Goal: Information Seeking & Learning: Learn about a topic

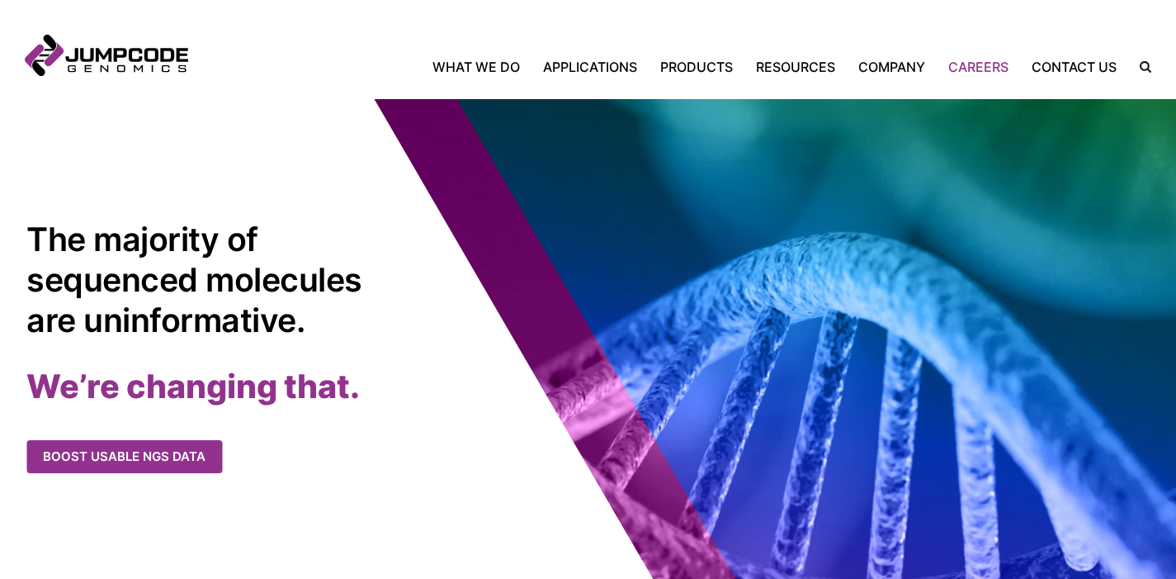
click at [989, 64] on link "Careers" at bounding box center [978, 67] width 83 height 20
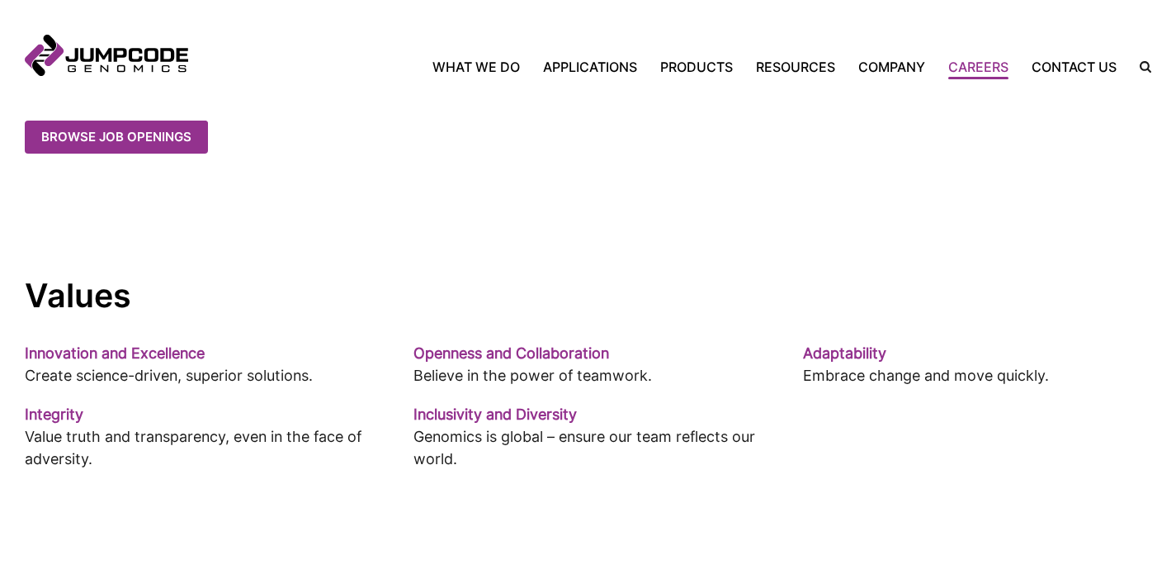
scroll to position [1002, 0]
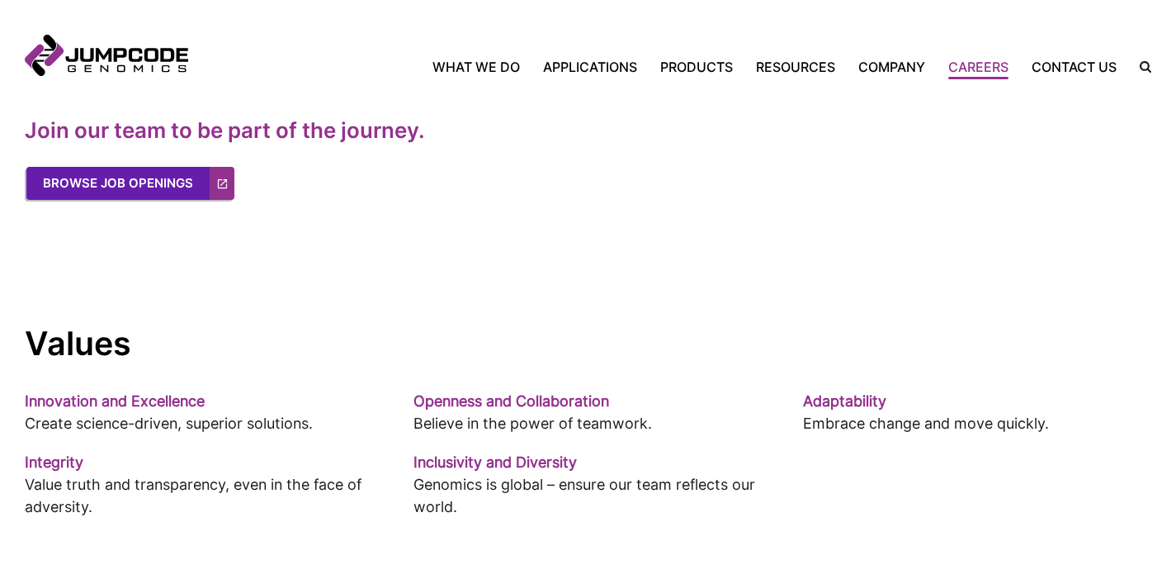
click at [157, 186] on link "Browse Job Openings" at bounding box center [130, 183] width 208 height 33
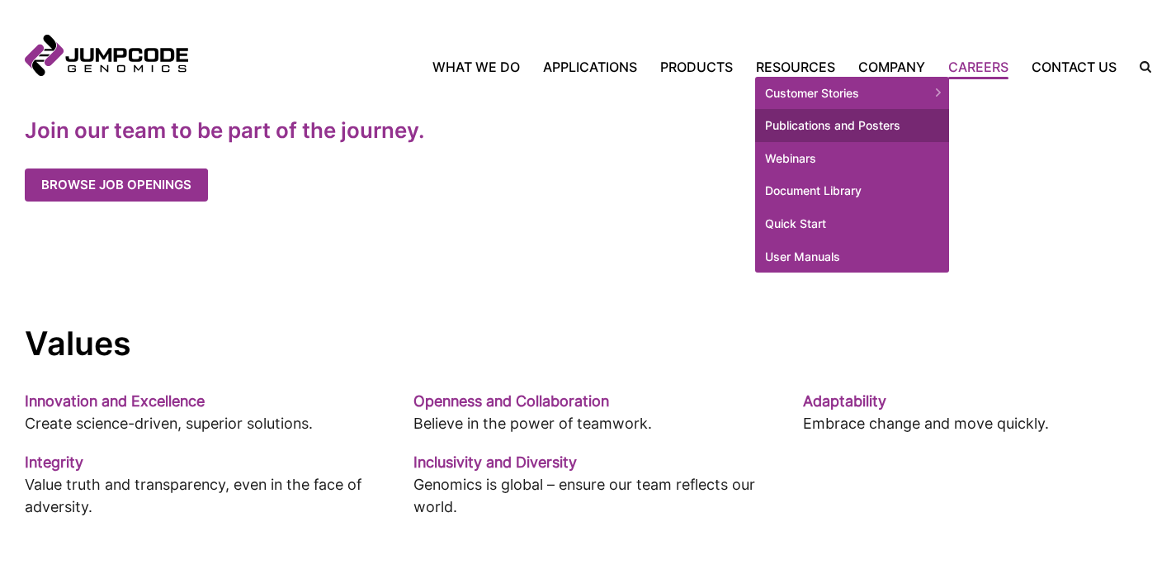
click at [826, 130] on link "Publications and Posters" at bounding box center [852, 125] width 194 height 33
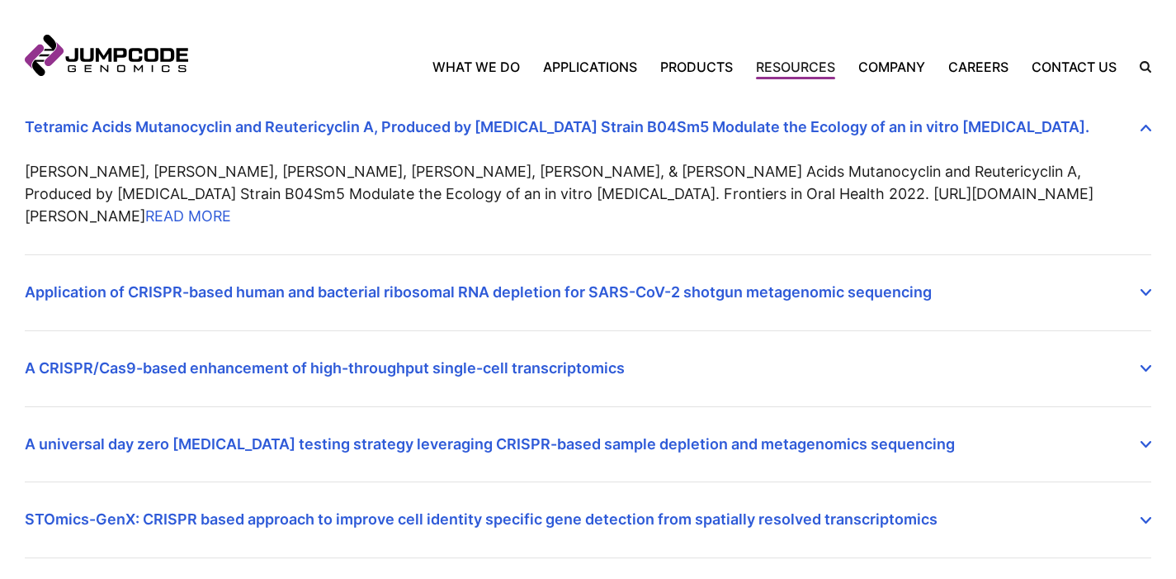
scroll to position [524, 0]
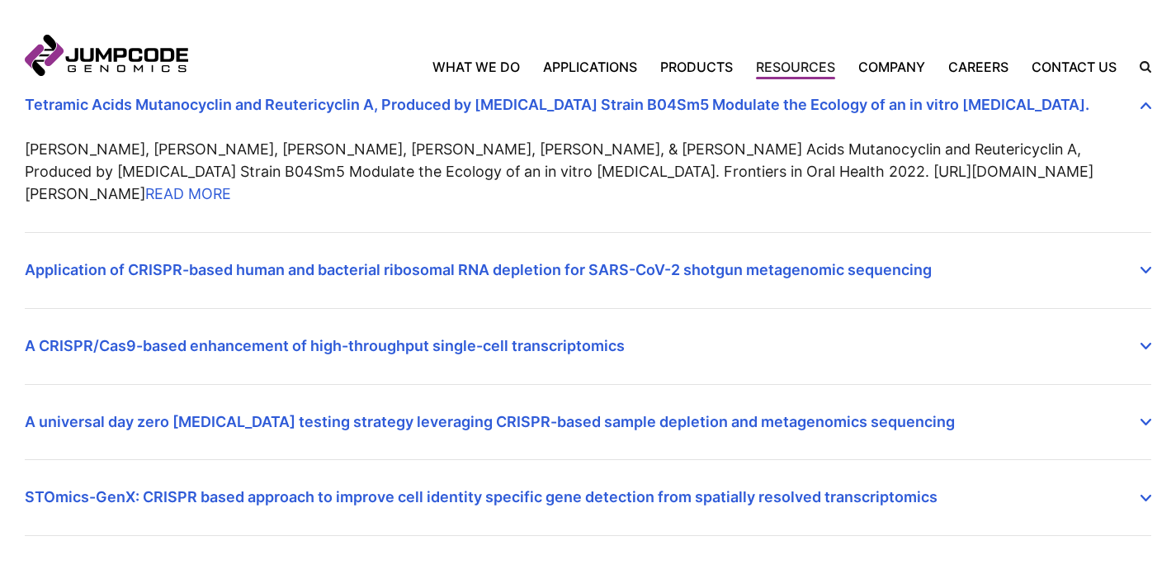
click at [329, 243] on summary "Application of CRISPR-based human and bacterial ribosomal RNA depletion for SAR…" at bounding box center [588, 257] width 1127 height 49
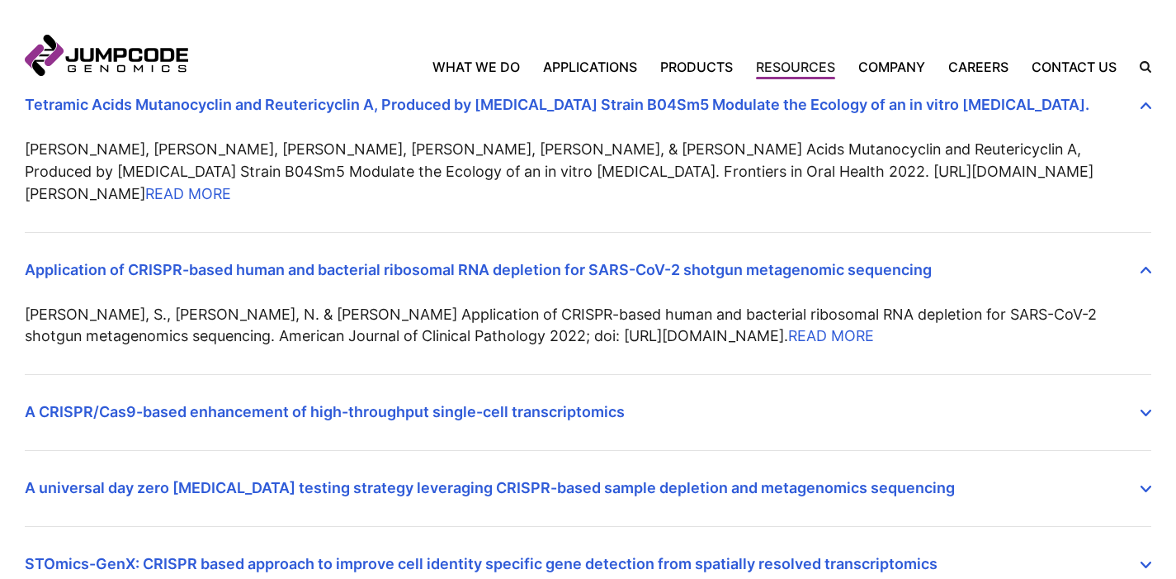
click at [329, 243] on summary "Application of CRISPR-based human and bacterial ribosomal RNA depletion for SAR…" at bounding box center [588, 257] width 1127 height 49
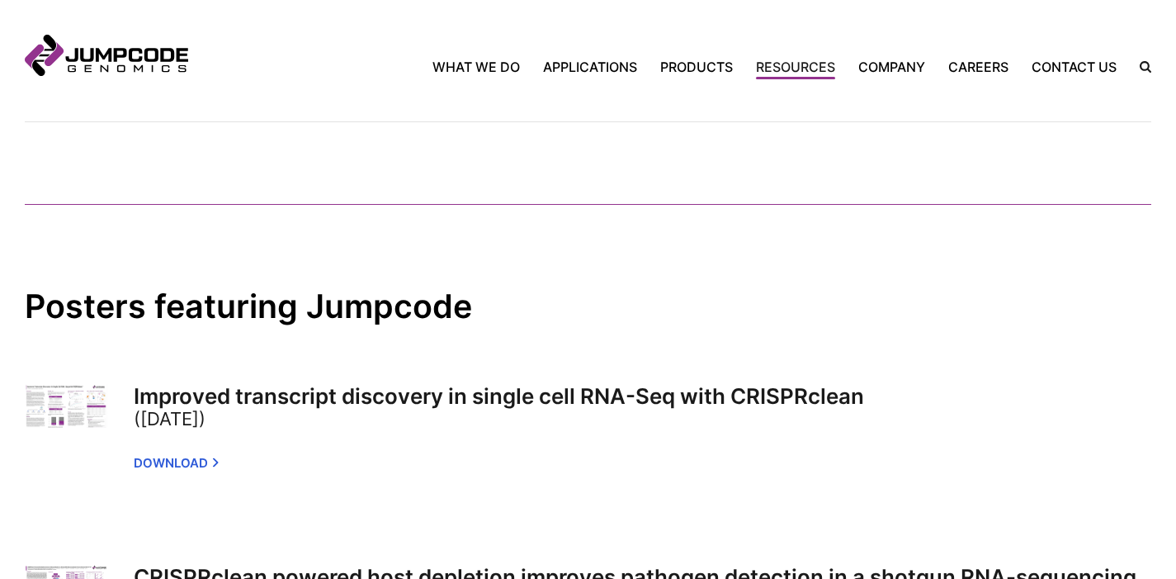
scroll to position [1094, 0]
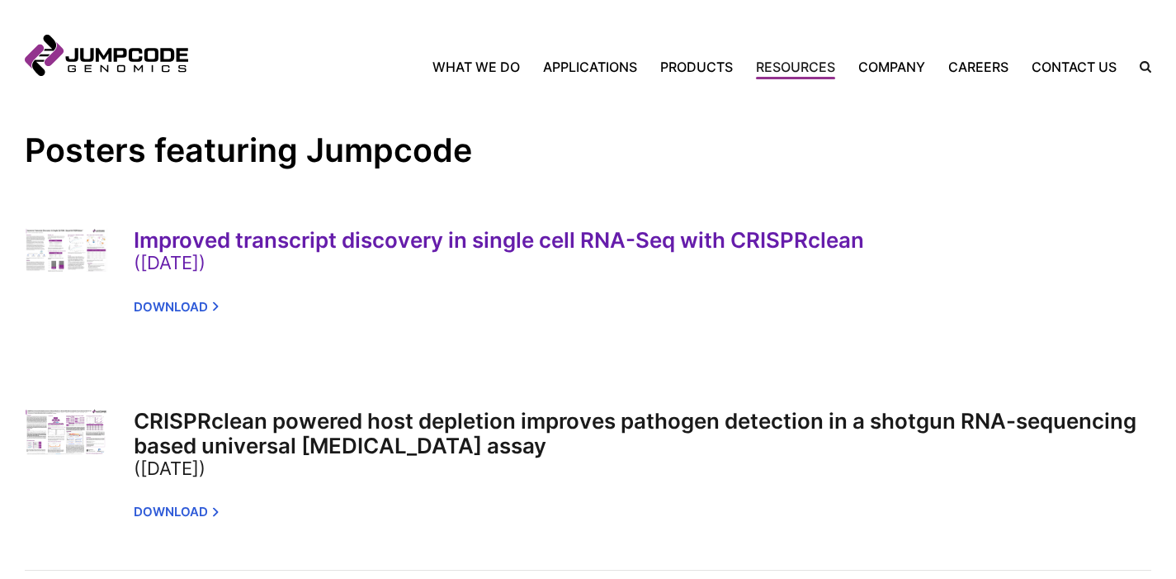
click at [285, 227] on link "Improved transcript discovery in single cell RNA-Seq with CRISPRclean (Jan 2022)" at bounding box center [643, 250] width 1018 height 46
